Goal: Transaction & Acquisition: Obtain resource

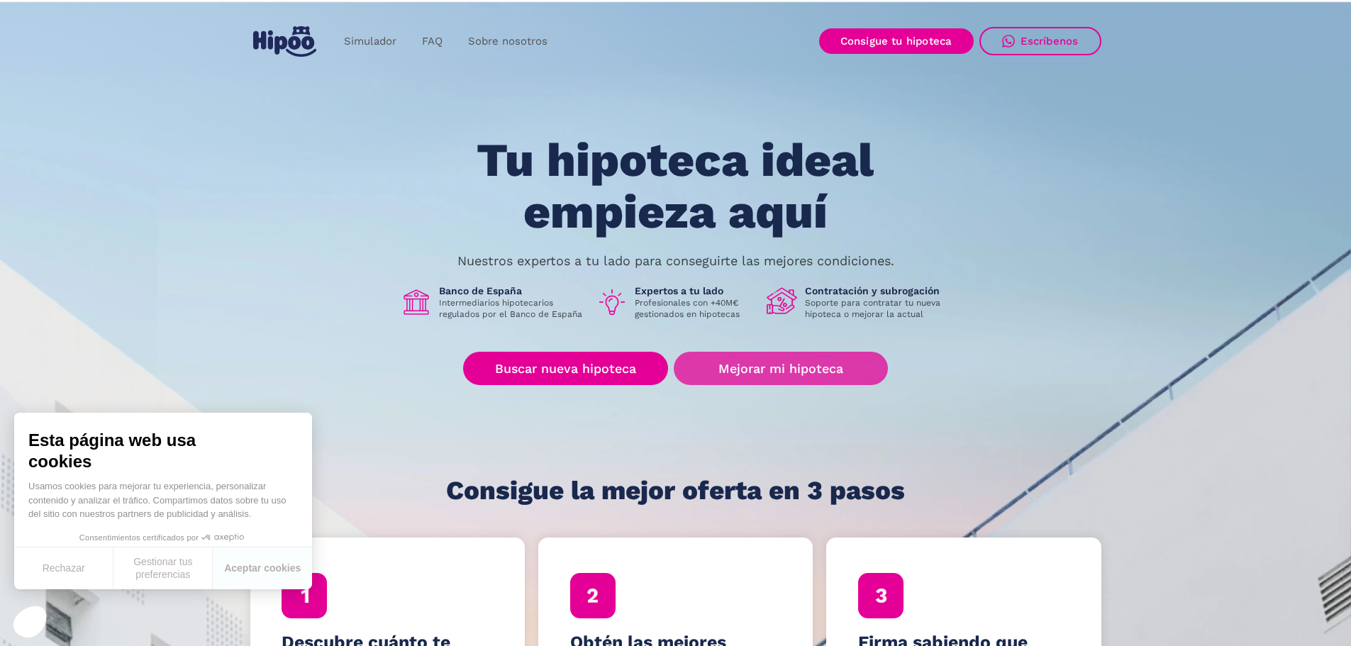
click at [763, 360] on link "Mejorar mi hipoteca" at bounding box center [781, 368] width 214 height 33
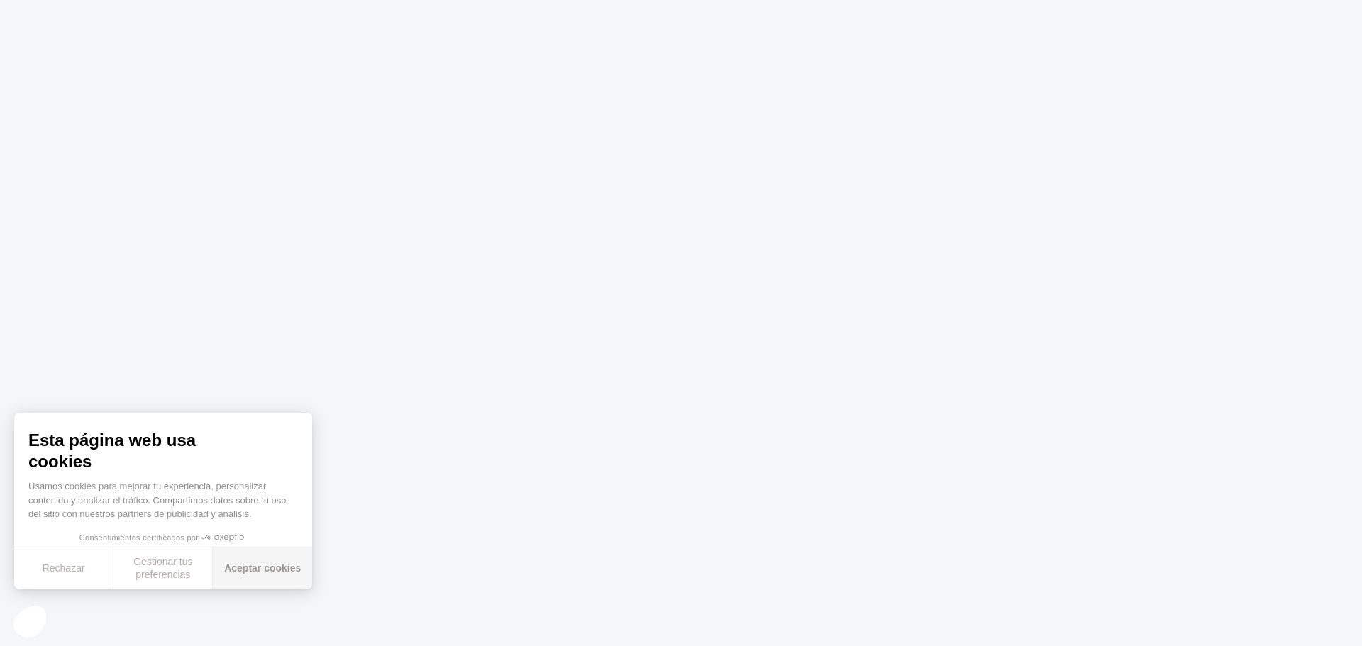
click at [260, 579] on button "Aceptar cookies" at bounding box center [262, 569] width 99 height 42
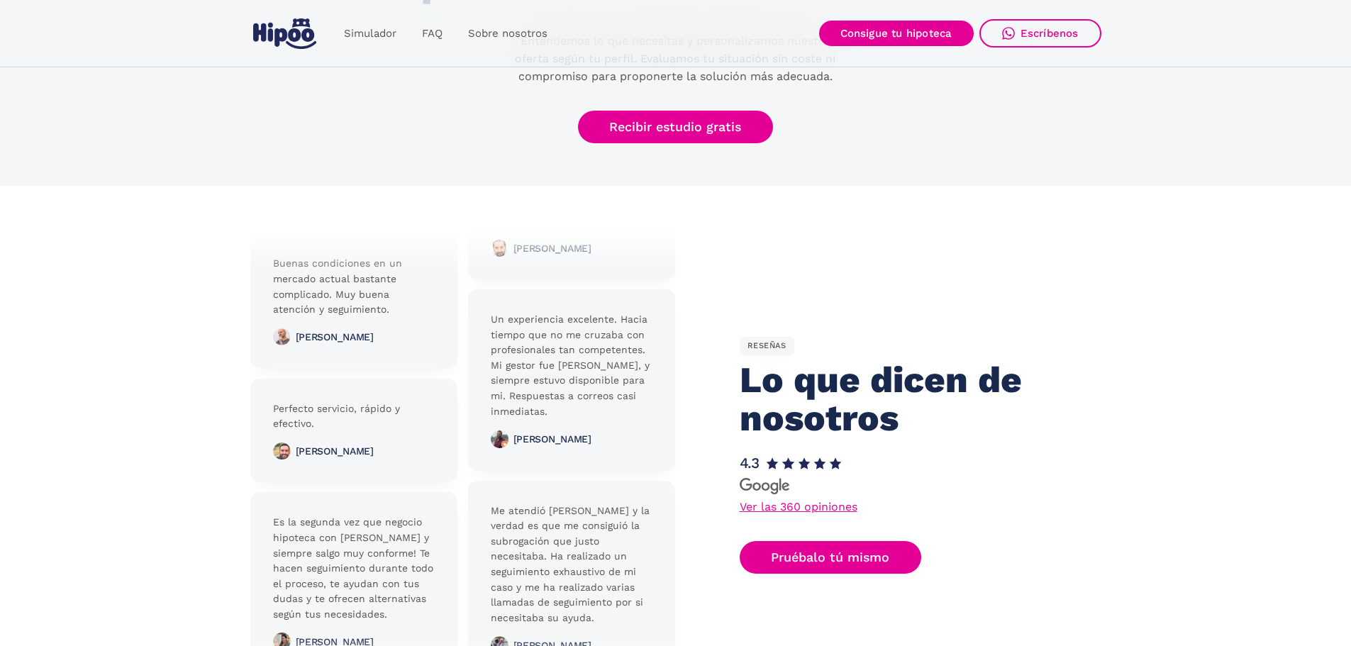
scroll to position [2908, 0]
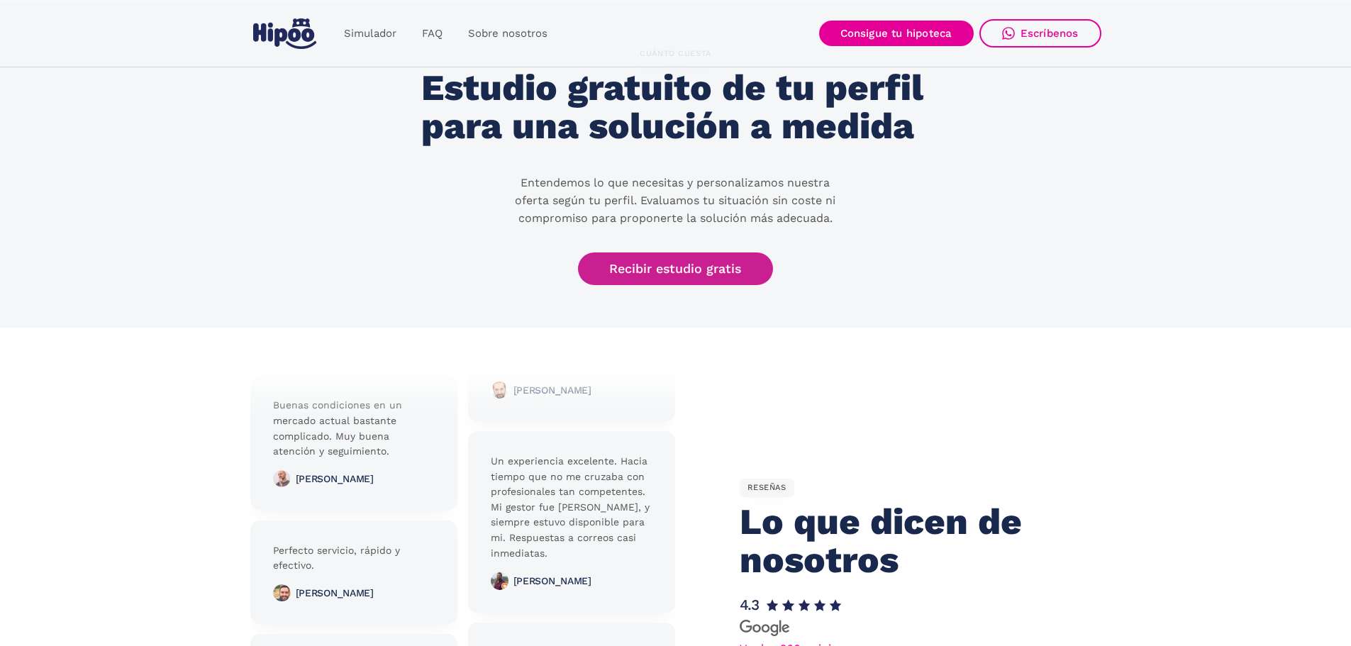
drag, startPoint x: 684, startPoint y: 264, endPoint x: 707, endPoint y: 263, distance: 23.4
click at [684, 264] on link "Recibir estudio gratis" at bounding box center [676, 269] width 196 height 33
